Goal: Navigation & Orientation: Understand site structure

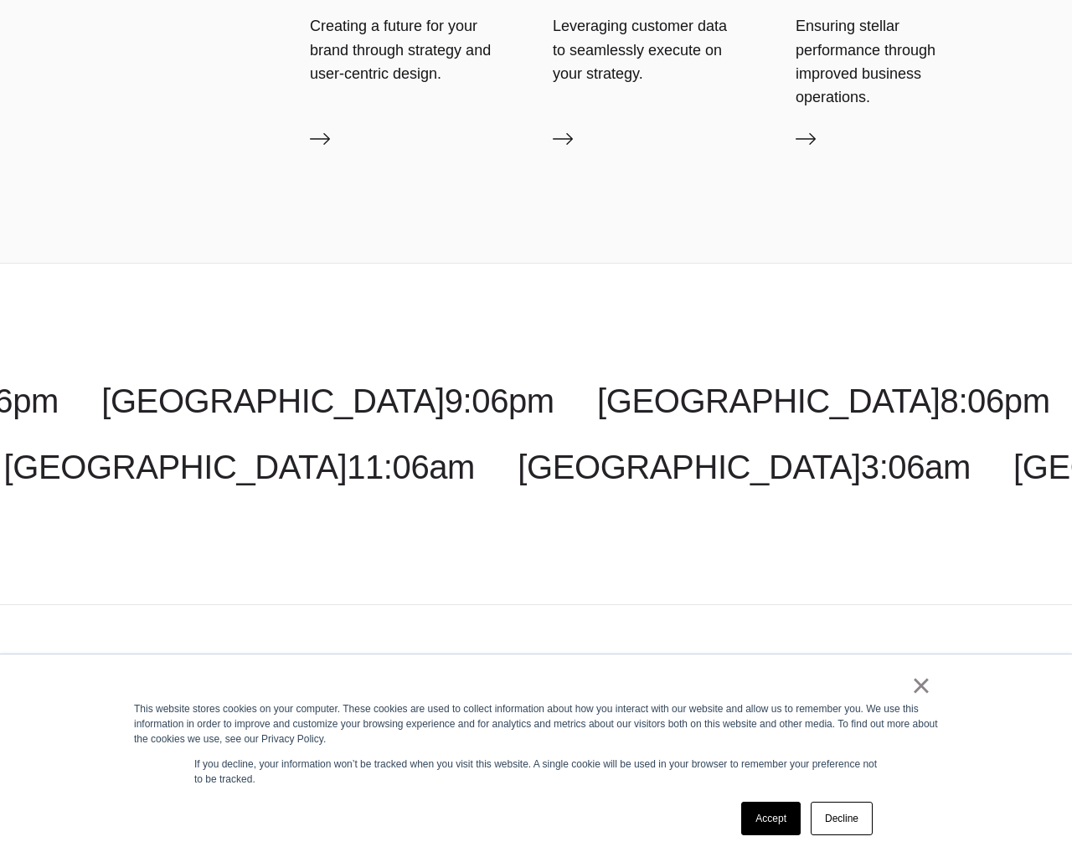
scroll to position [5699, 0]
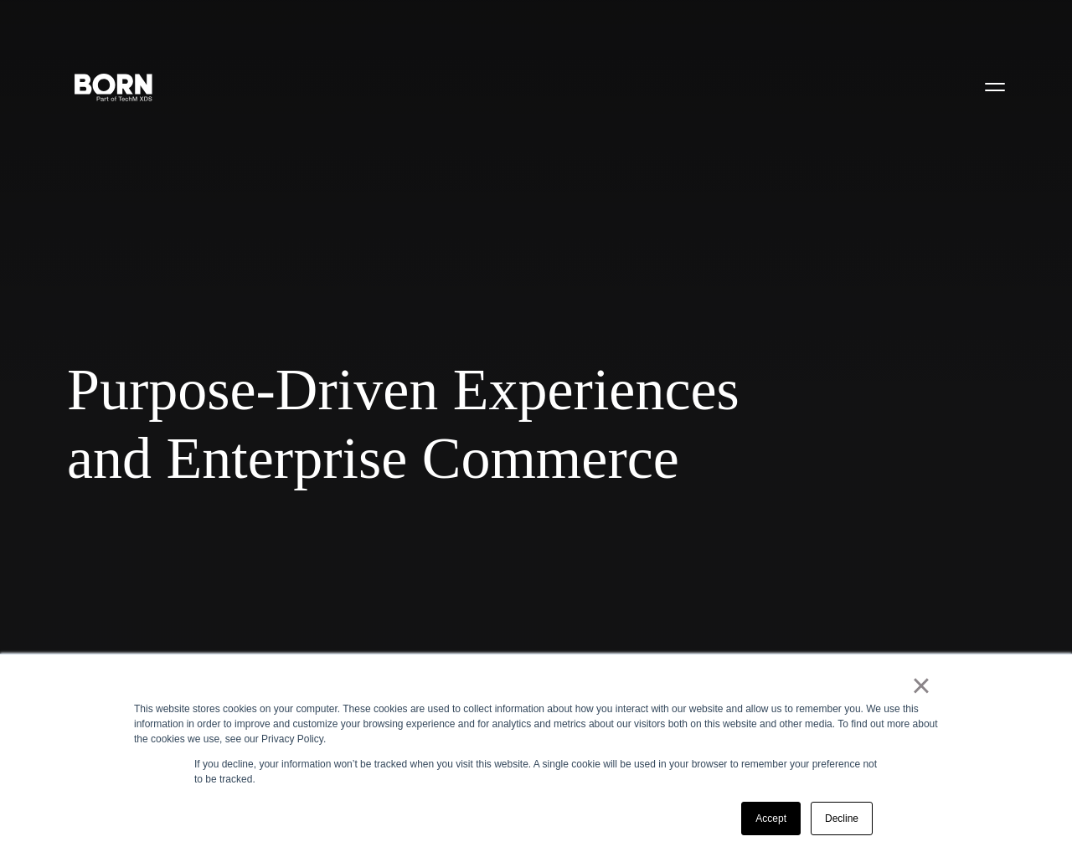
scroll to position [5699, 0]
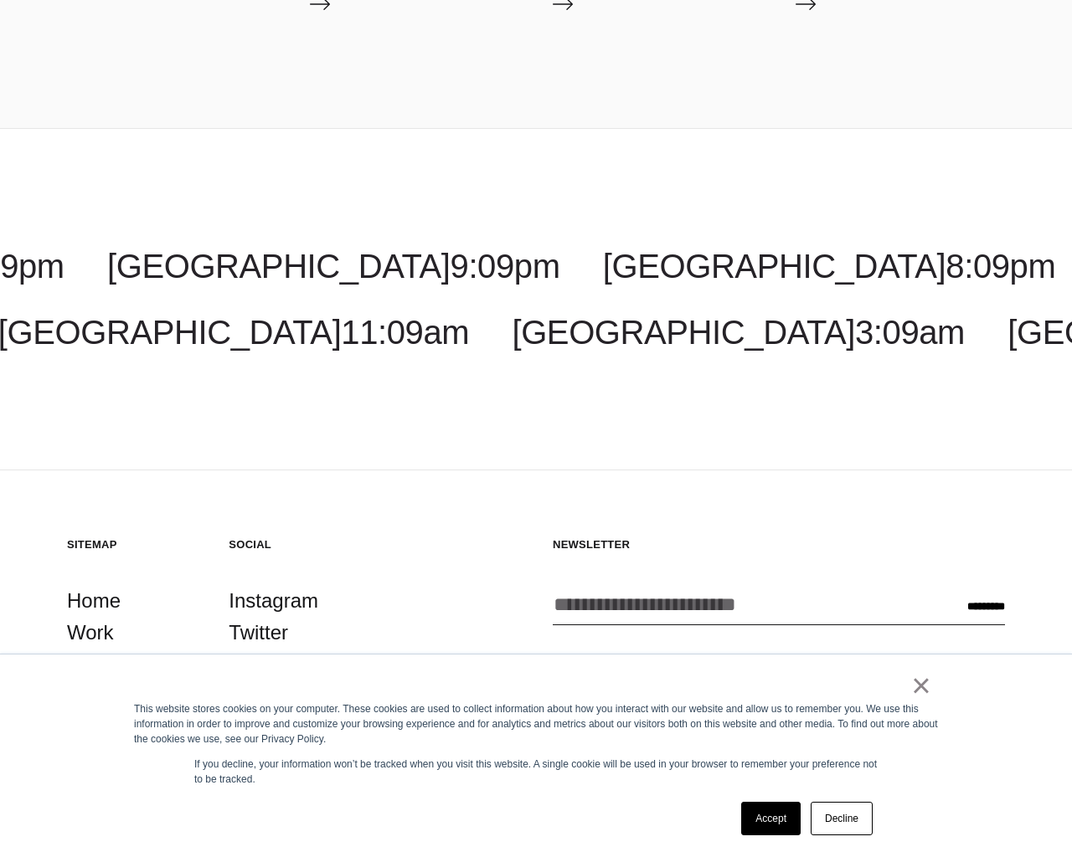
scroll to position [3119, 0]
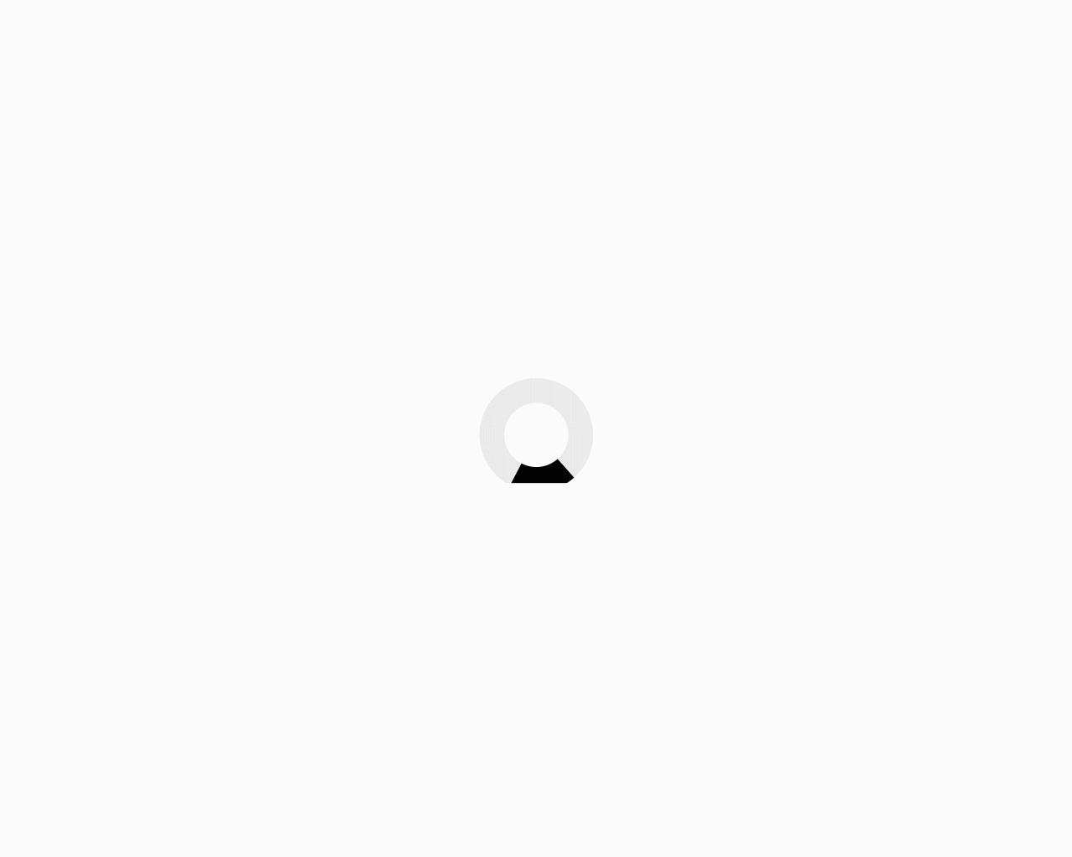
scroll to position [3119, 0]
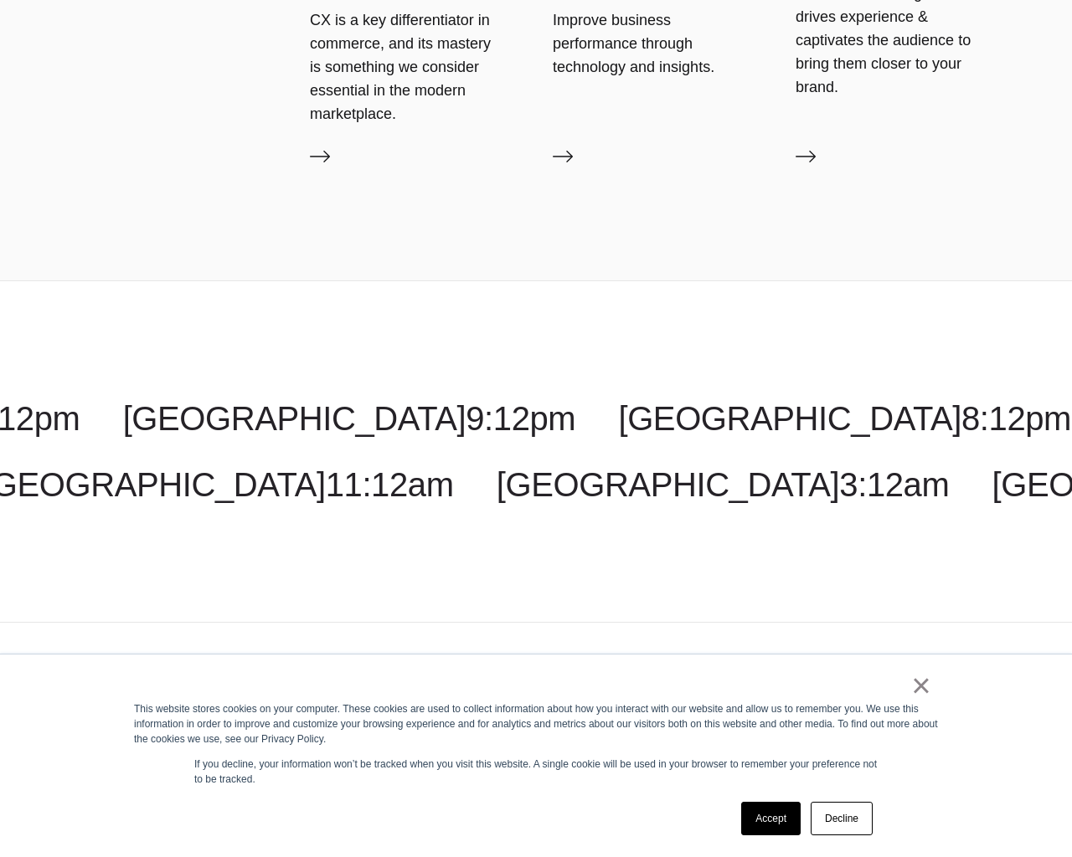
scroll to position [4878, 0]
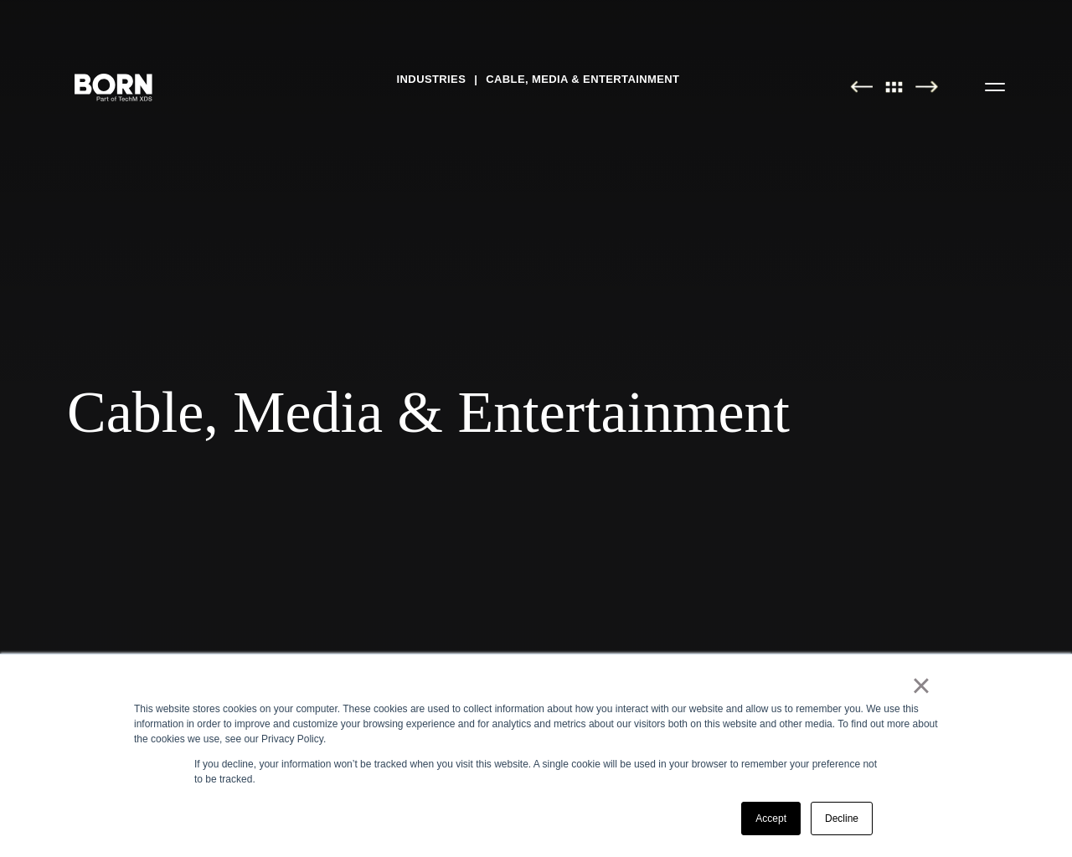
scroll to position [4878, 0]
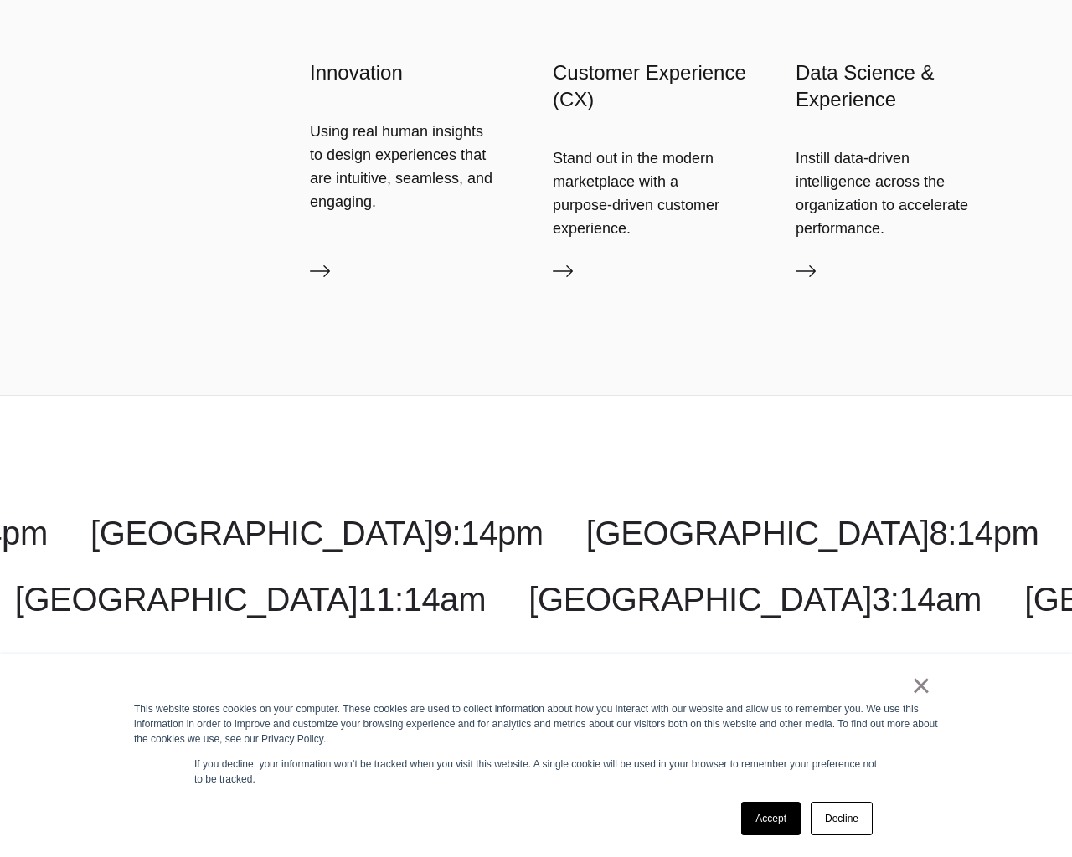
scroll to position [4993, 0]
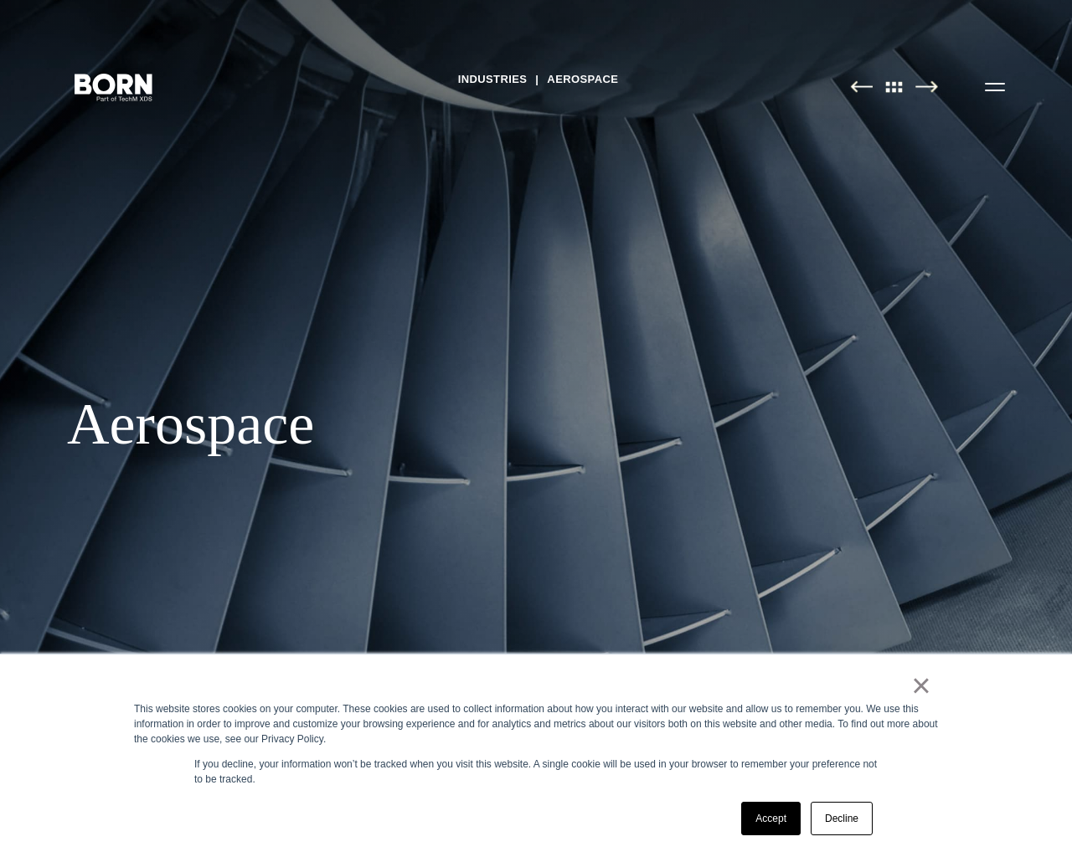
scroll to position [4993, 0]
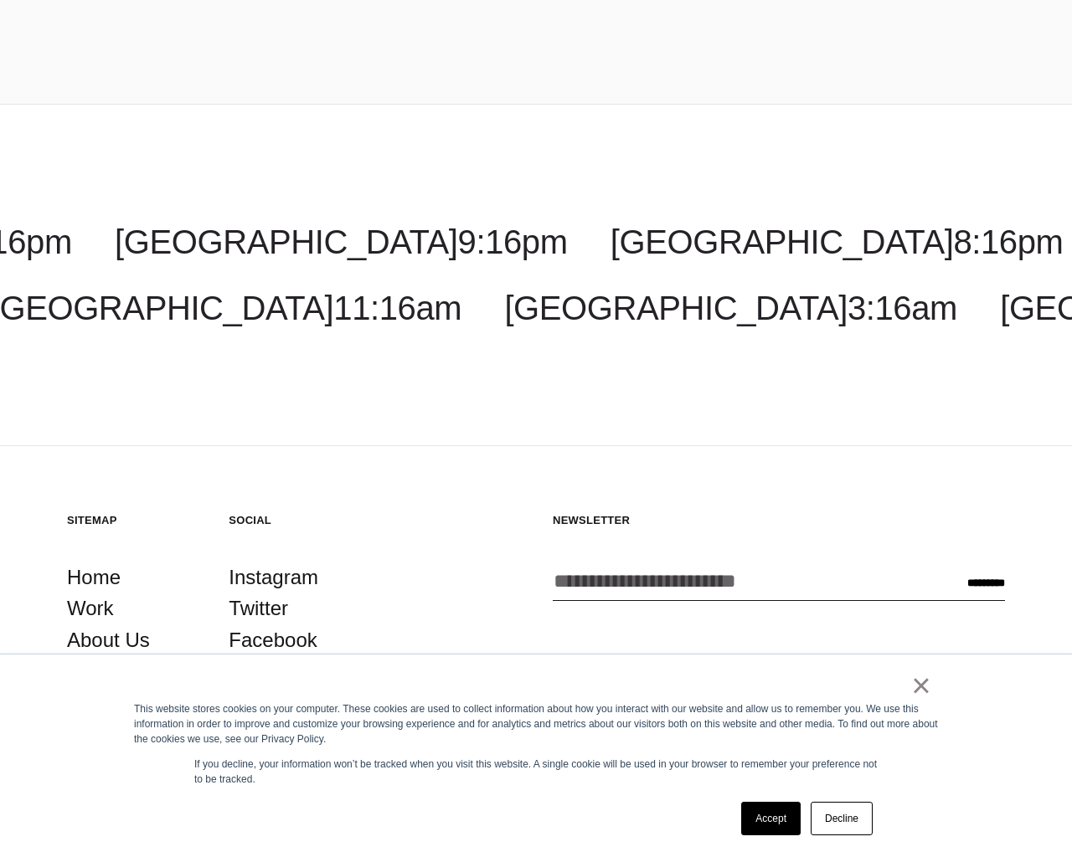
scroll to position [3446, 0]
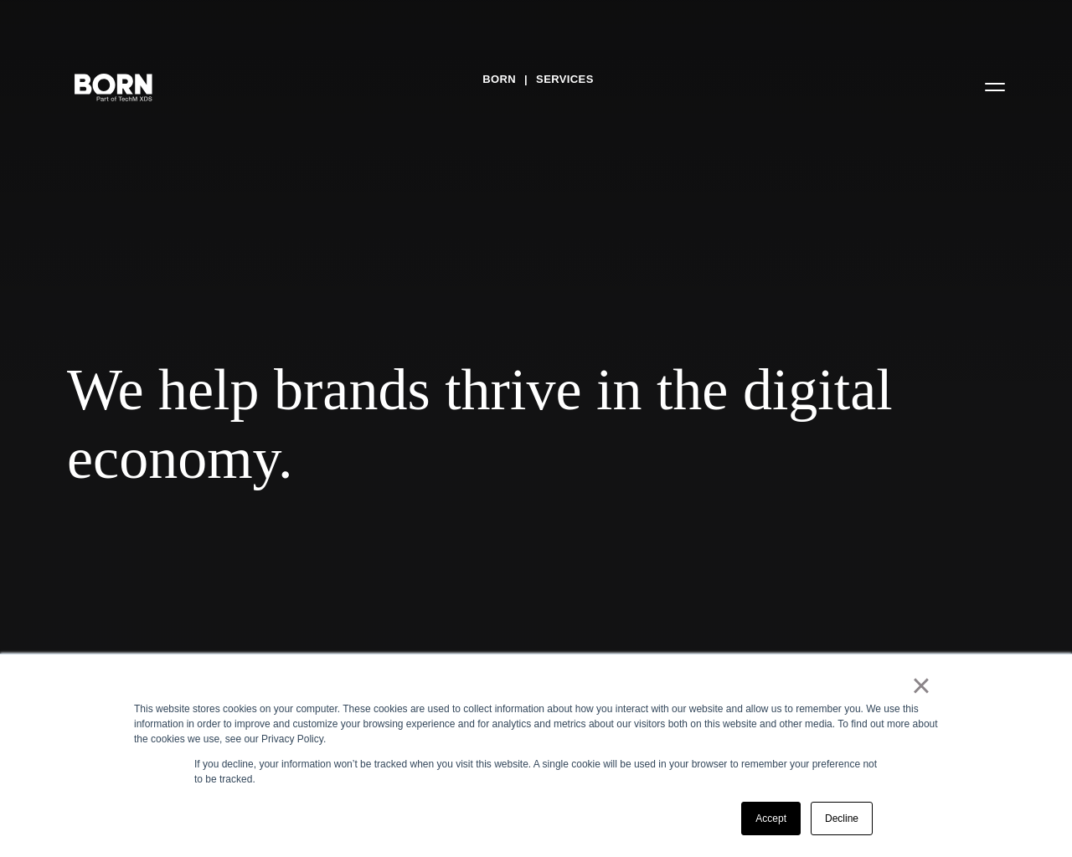
scroll to position [3446, 0]
